Goal: Task Accomplishment & Management: Manage account settings

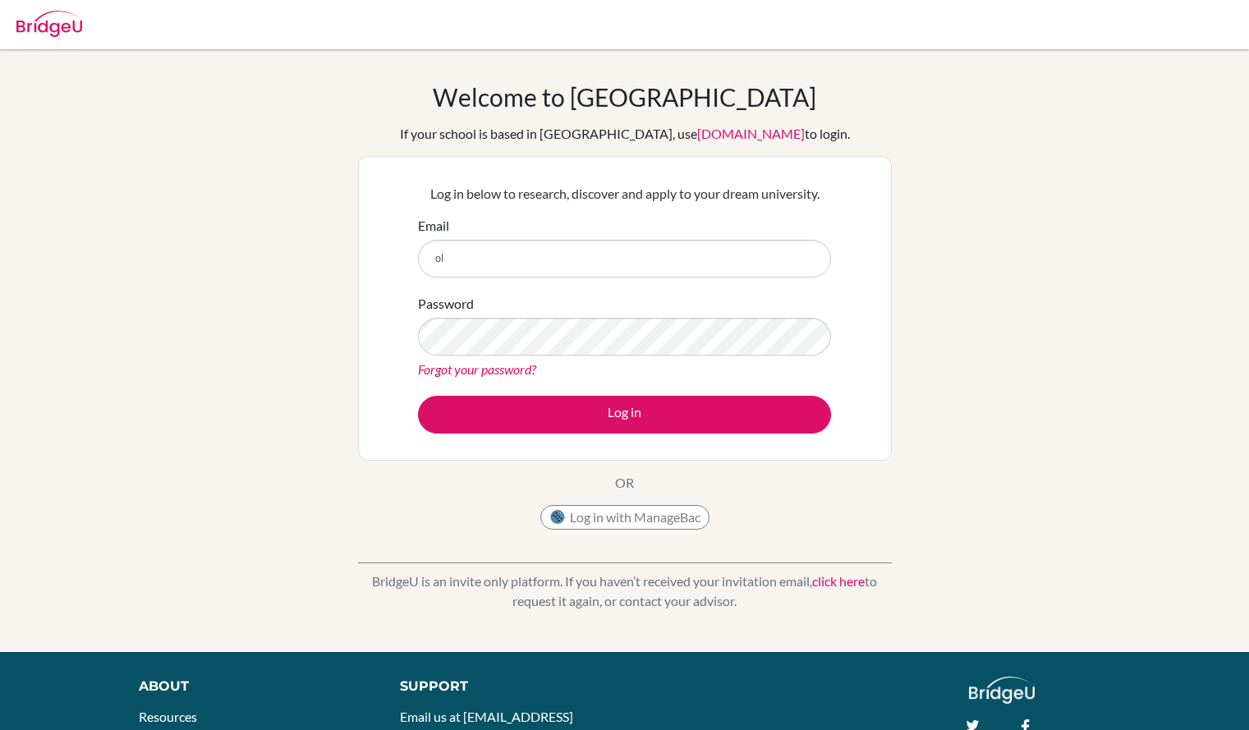
type input "o"
type input "g102300@asb.ac.th"
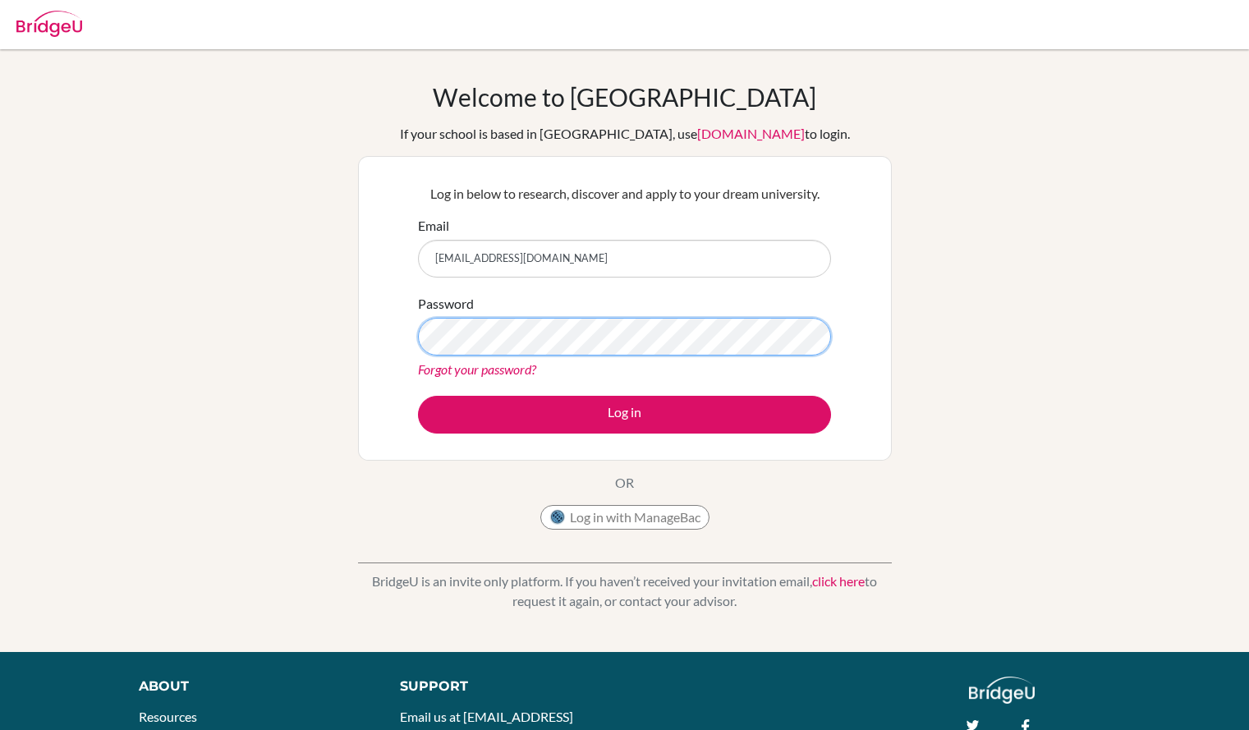
click at [418, 396] on button "Log in" at bounding box center [624, 415] width 413 height 38
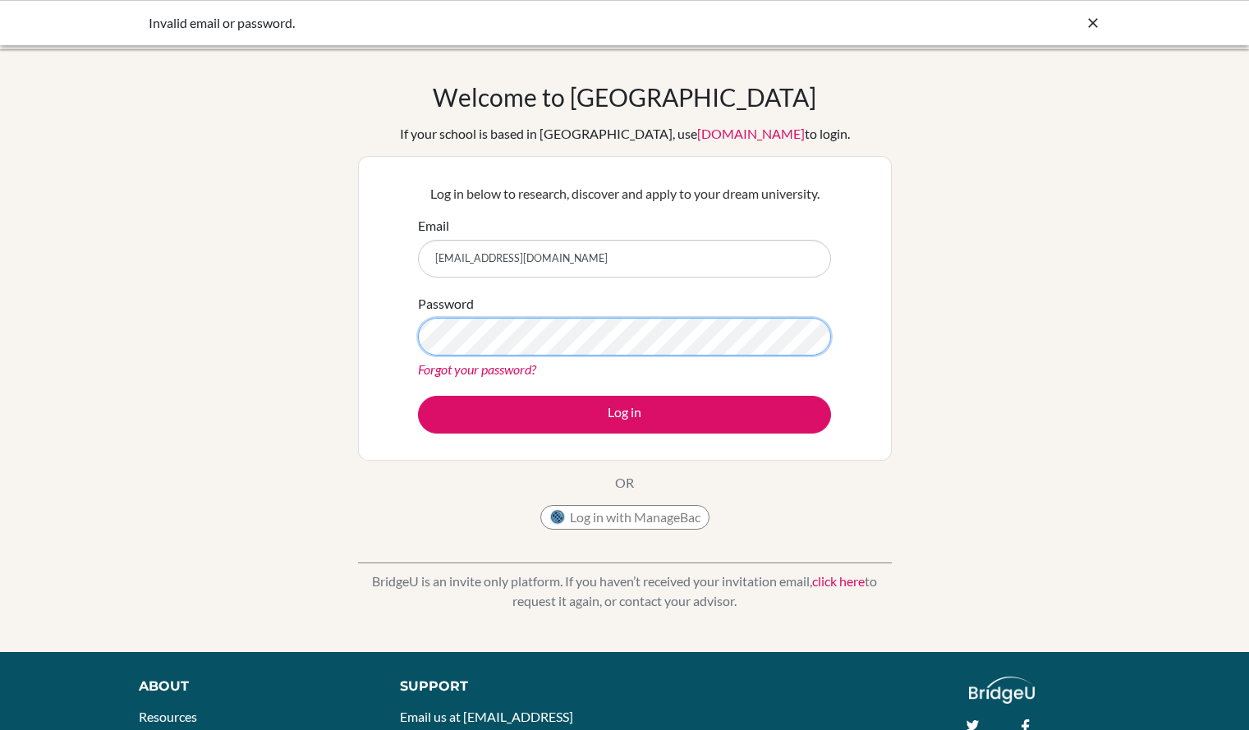
click at [418, 396] on button "Log in" at bounding box center [624, 415] width 413 height 38
